Goal: Transaction & Acquisition: Purchase product/service

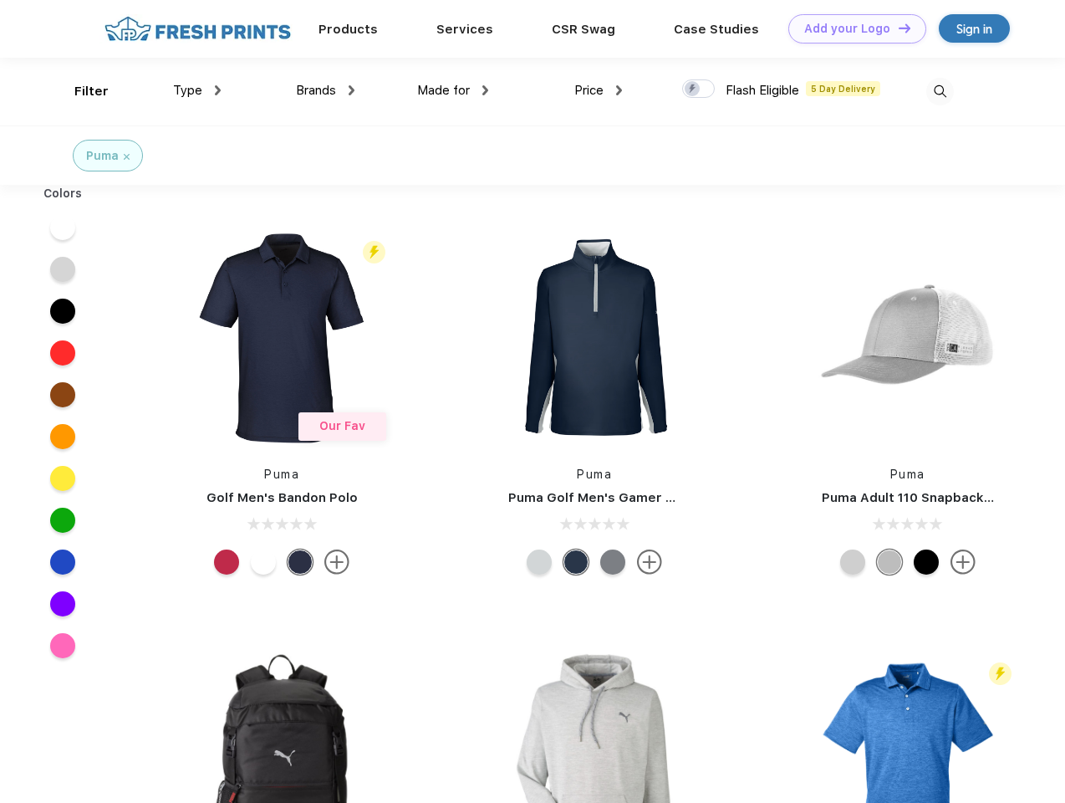
click at [851, 28] on link "Add your Logo Design Tool" at bounding box center [858, 28] width 138 height 29
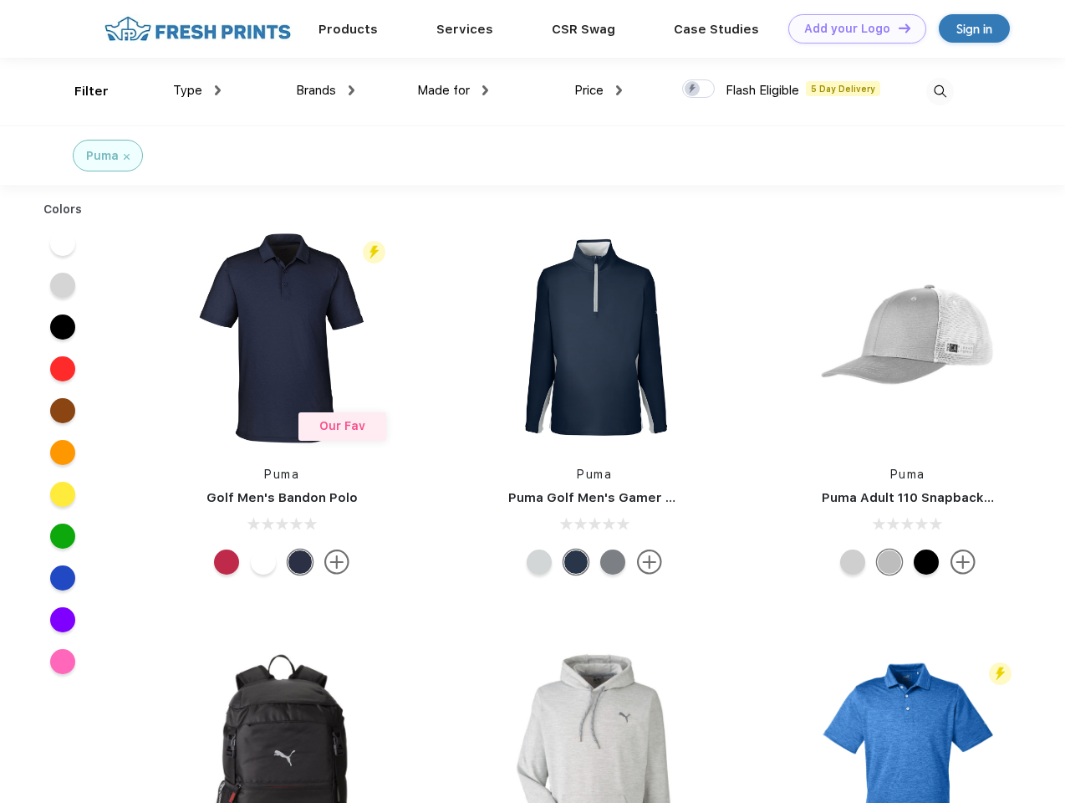
click at [0, 0] on div "Design Tool" at bounding box center [0, 0] width 0 height 0
click at [897, 28] on link "Add your Logo Design Tool" at bounding box center [858, 28] width 138 height 29
click at [80, 91] on div "Filter" at bounding box center [91, 91] width 34 height 19
click at [197, 90] on span "Type" at bounding box center [187, 90] width 29 height 15
click at [325, 90] on span "Brands" at bounding box center [316, 90] width 40 height 15
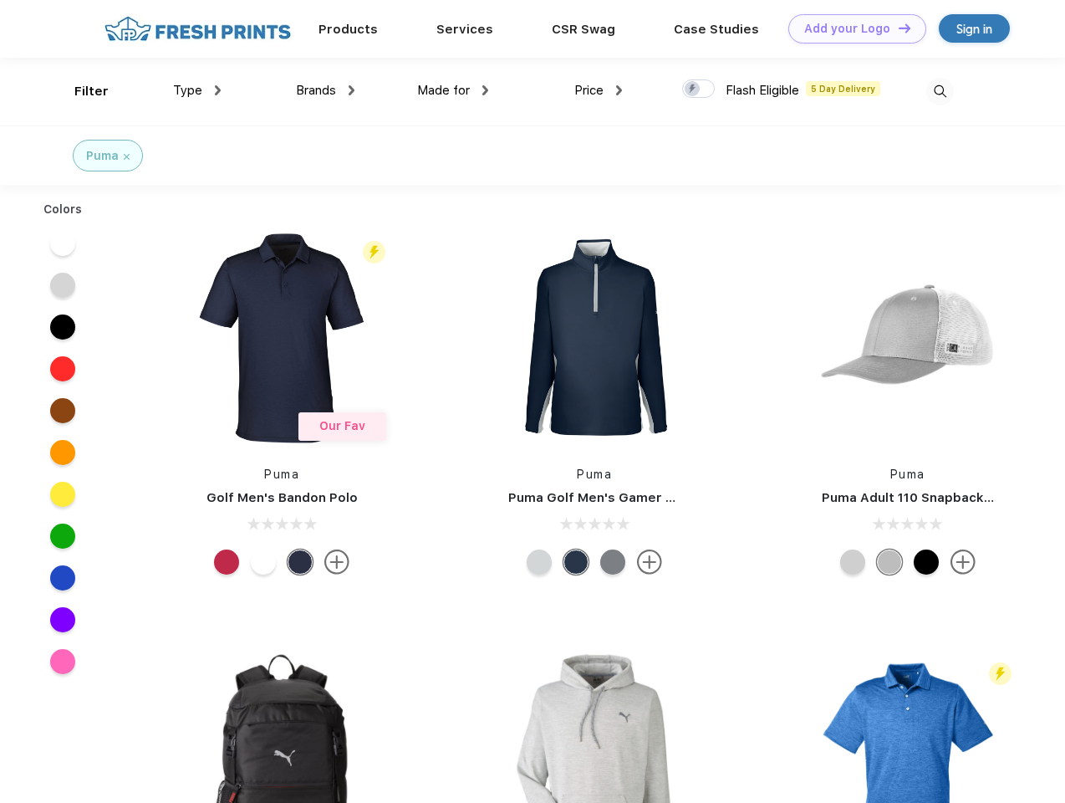
click at [453, 90] on span "Made for" at bounding box center [443, 90] width 53 height 15
click at [599, 90] on span "Price" at bounding box center [588, 90] width 29 height 15
click at [699, 89] on div at bounding box center [698, 88] width 33 height 18
click at [693, 89] on input "checkbox" at bounding box center [687, 84] width 11 height 11
click at [940, 91] on img at bounding box center [941, 92] width 28 height 28
